Goal: Register for event/course

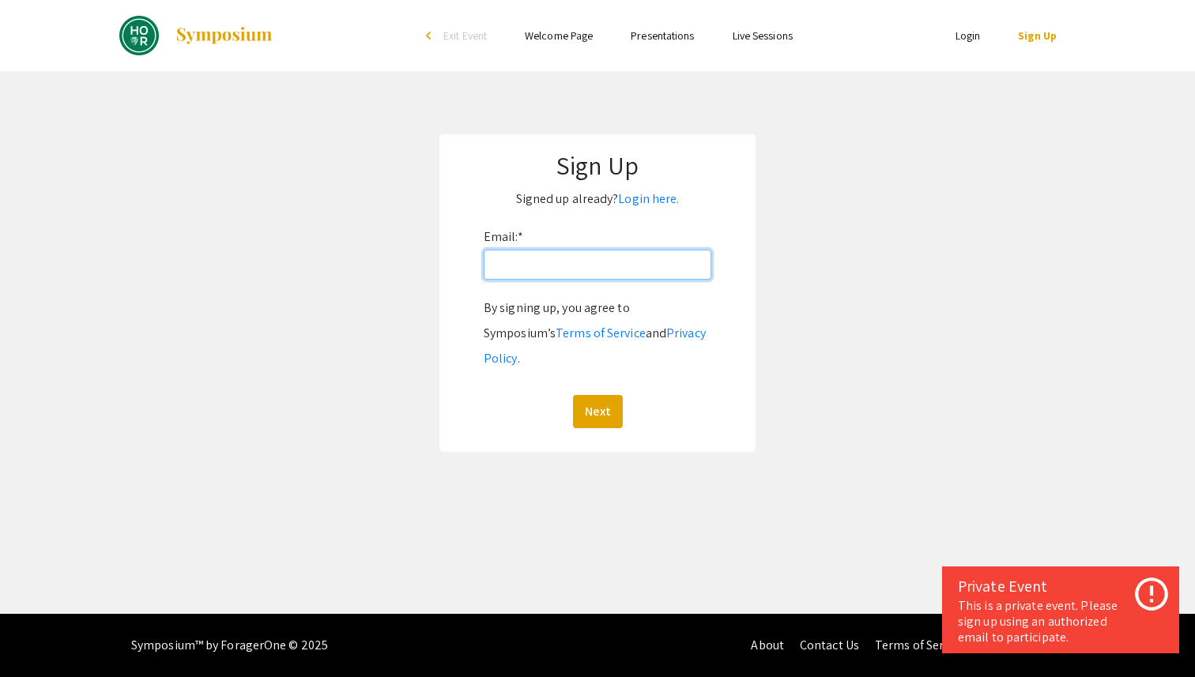
click at [589, 261] on input "Email: *" at bounding box center [598, 265] width 228 height 30
click at [616, 256] on input "[EMAIL_ADDRESS][DOMAIN_NAME]" at bounding box center [598, 265] width 228 height 30
type input "[EMAIL_ADDRESS][DOMAIN_NAME]"
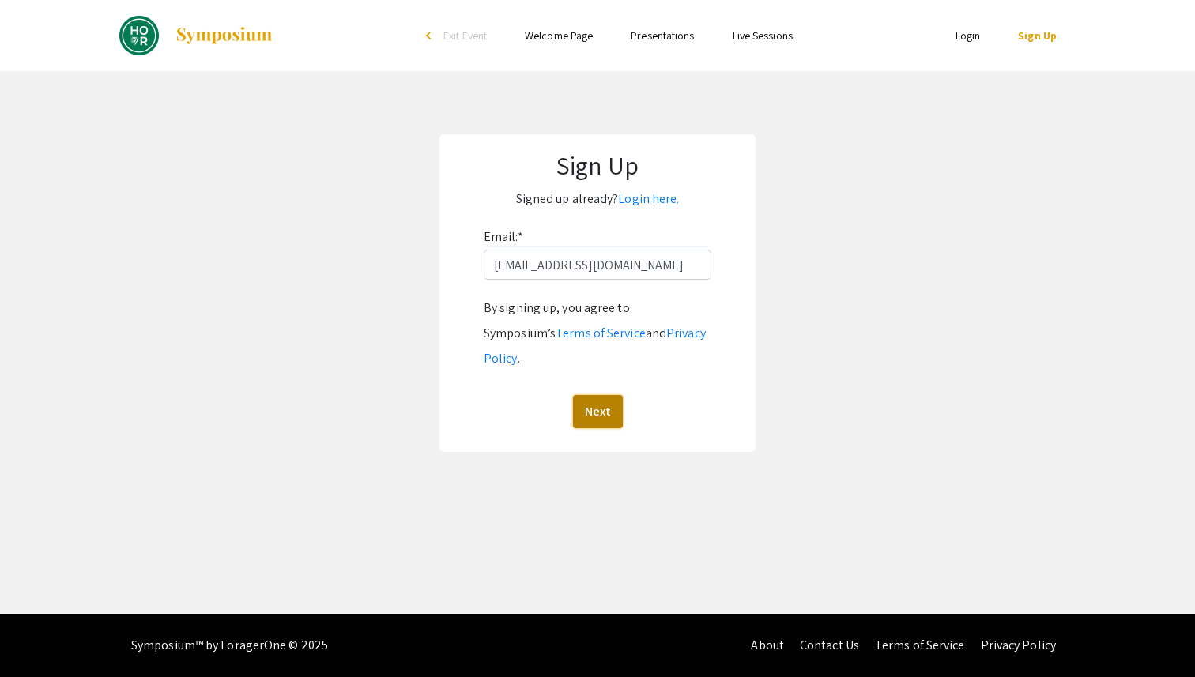
click at [598, 395] on button "Next" at bounding box center [598, 411] width 50 height 33
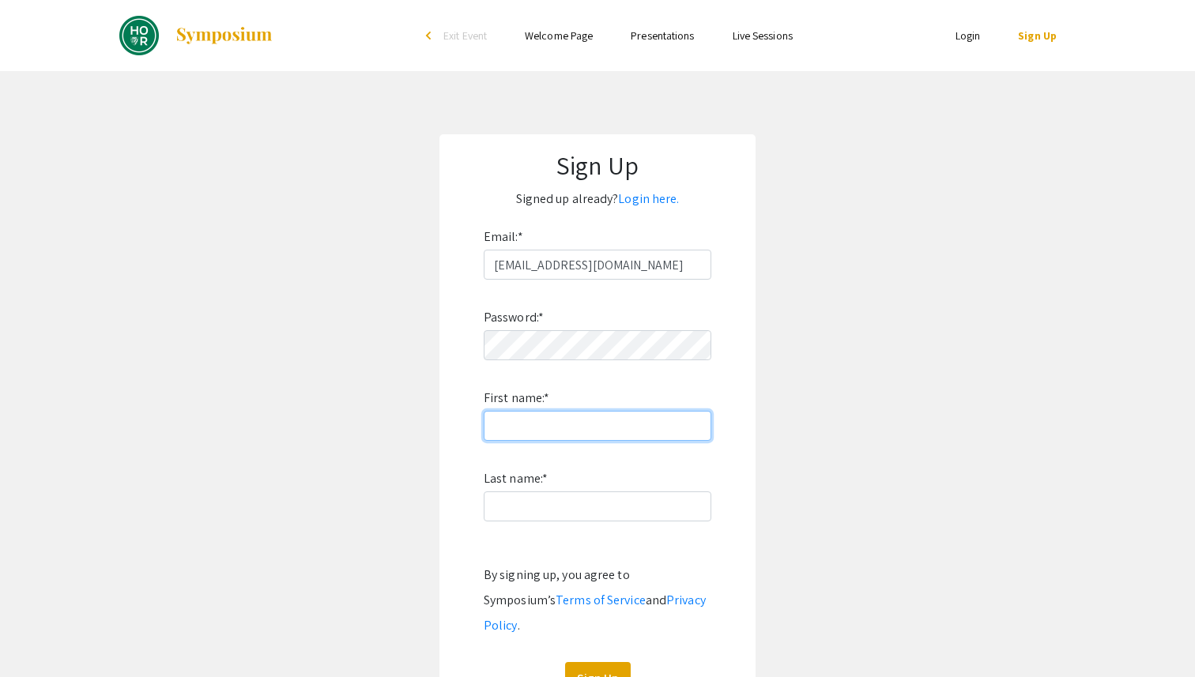
click at [561, 430] on input "First name: *" at bounding box center [598, 426] width 228 height 30
type input "Ziyan"
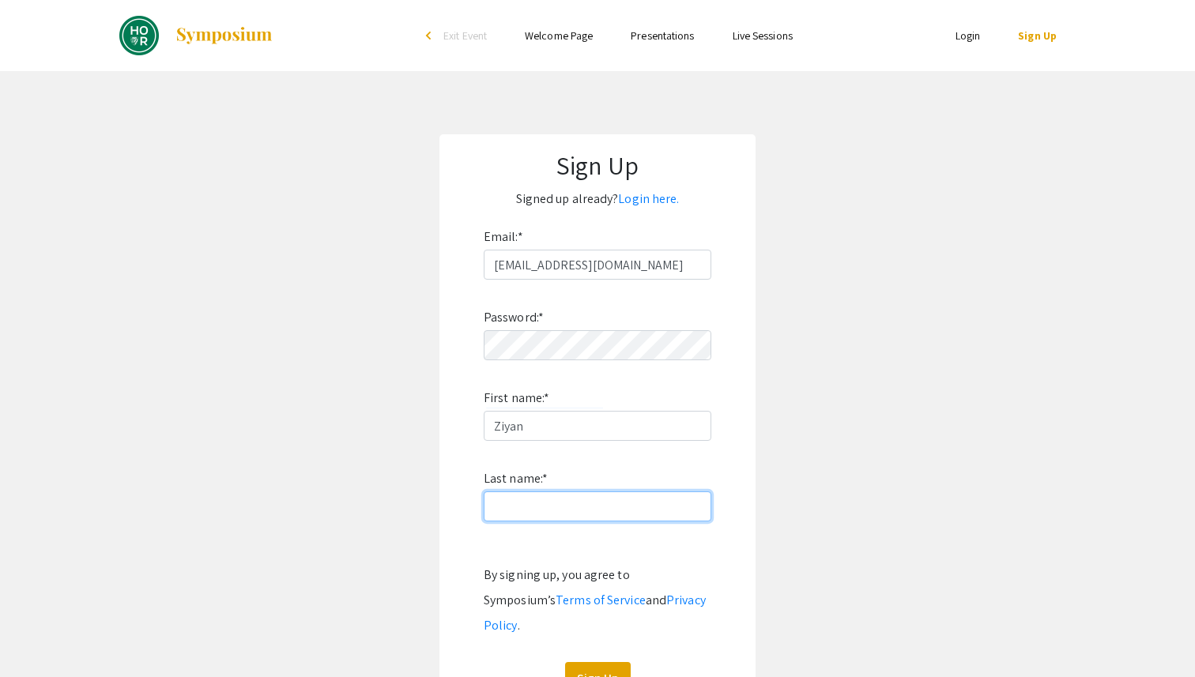
click at [528, 503] on input "Last name: *" at bounding box center [598, 507] width 228 height 30
type input "K"
type input "Liu"
click at [592, 662] on button "Sign Up" at bounding box center [598, 678] width 66 height 33
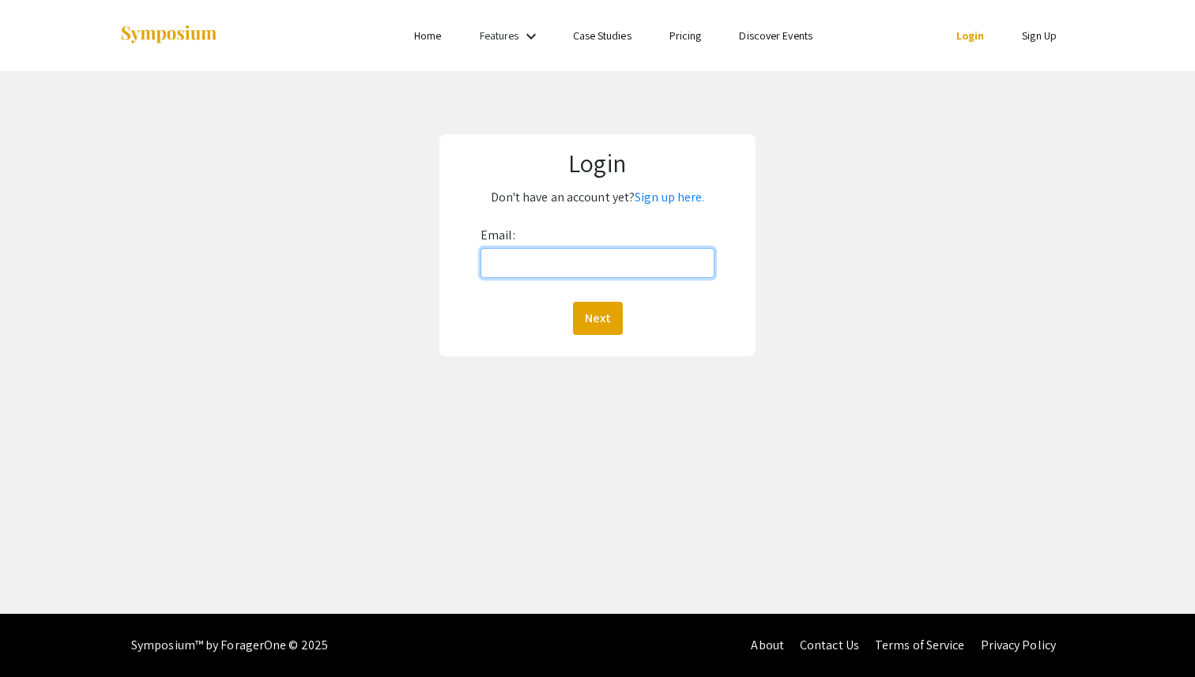
click at [641, 258] on input "Email:" at bounding box center [598, 263] width 234 height 30
click at [548, 258] on input "Email:" at bounding box center [598, 263] width 234 height 30
type input "[EMAIL_ADDRESS][DOMAIN_NAME]"
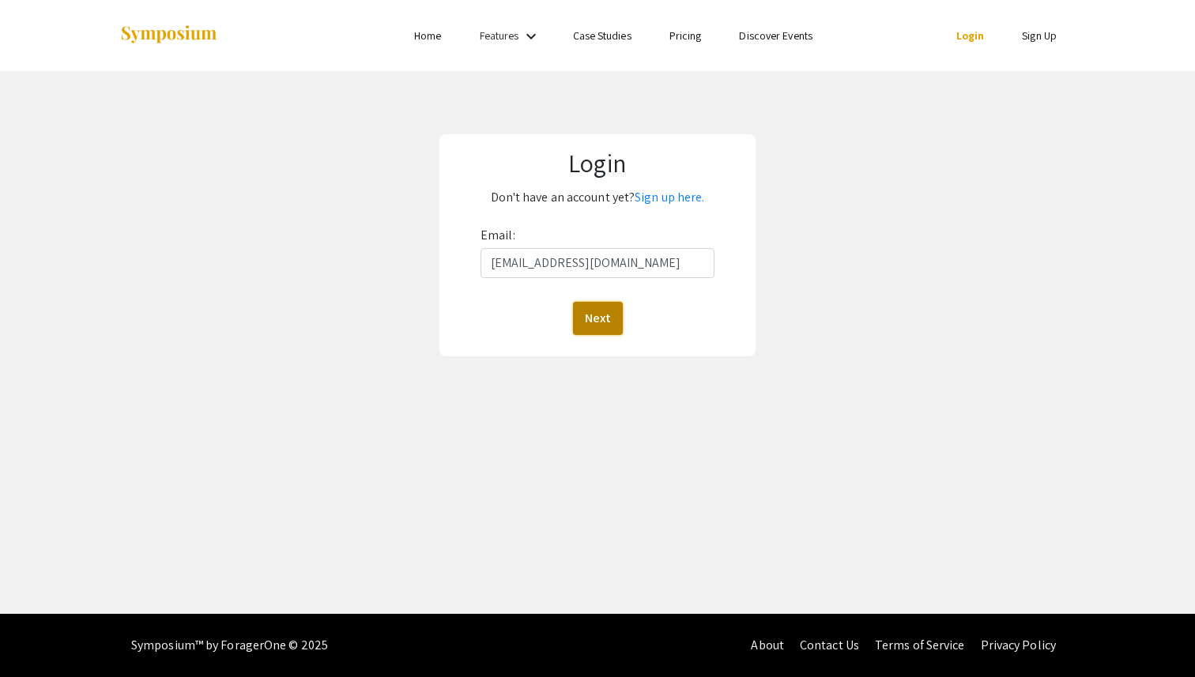
click at [602, 322] on button "Next" at bounding box center [598, 318] width 50 height 33
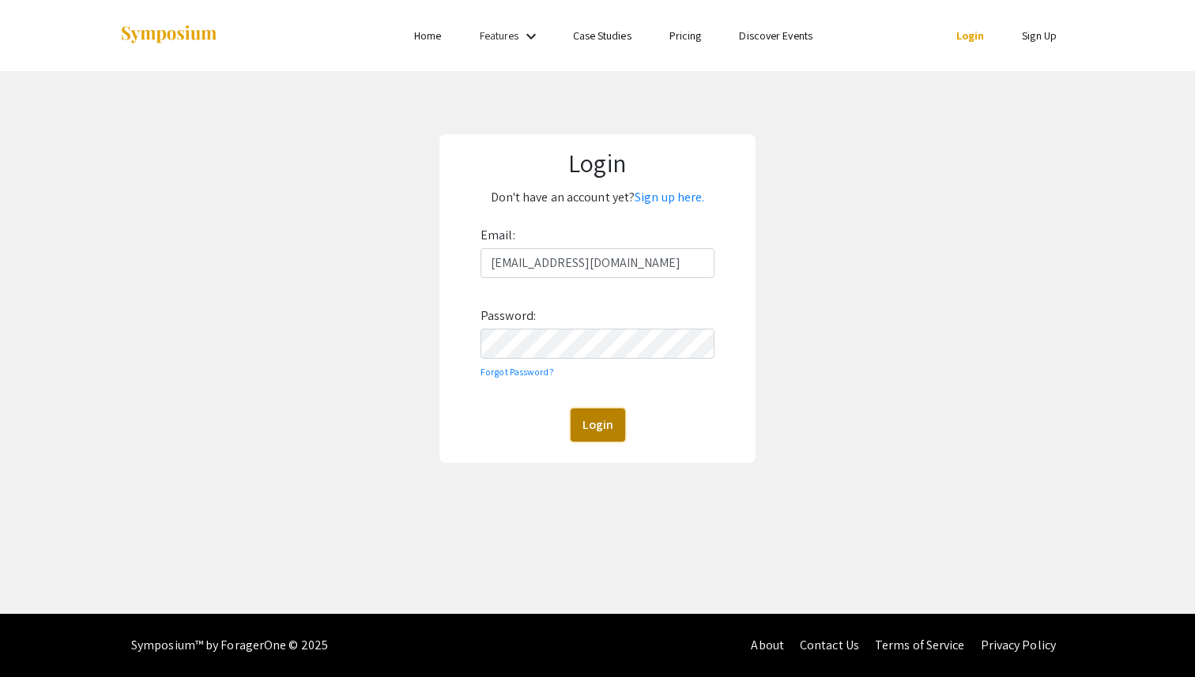
click at [602, 426] on button "Login" at bounding box center [598, 425] width 55 height 33
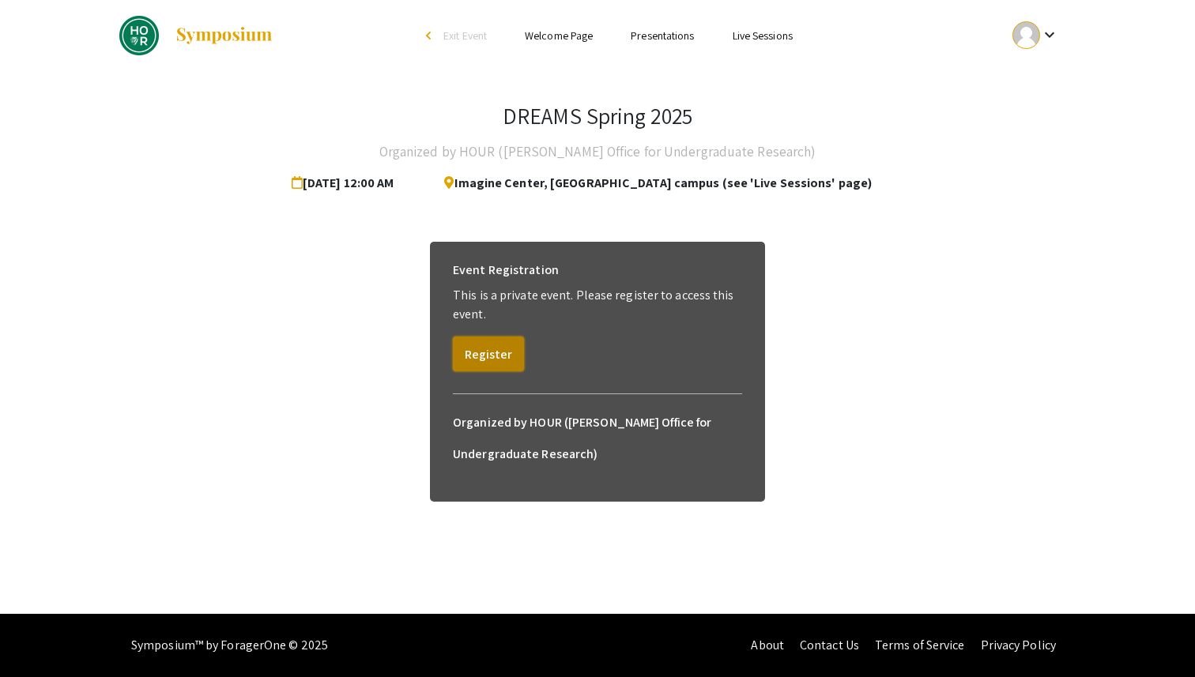
click at [510, 360] on button "Register" at bounding box center [488, 354] width 71 height 35
